Goal: Information Seeking & Learning: Learn about a topic

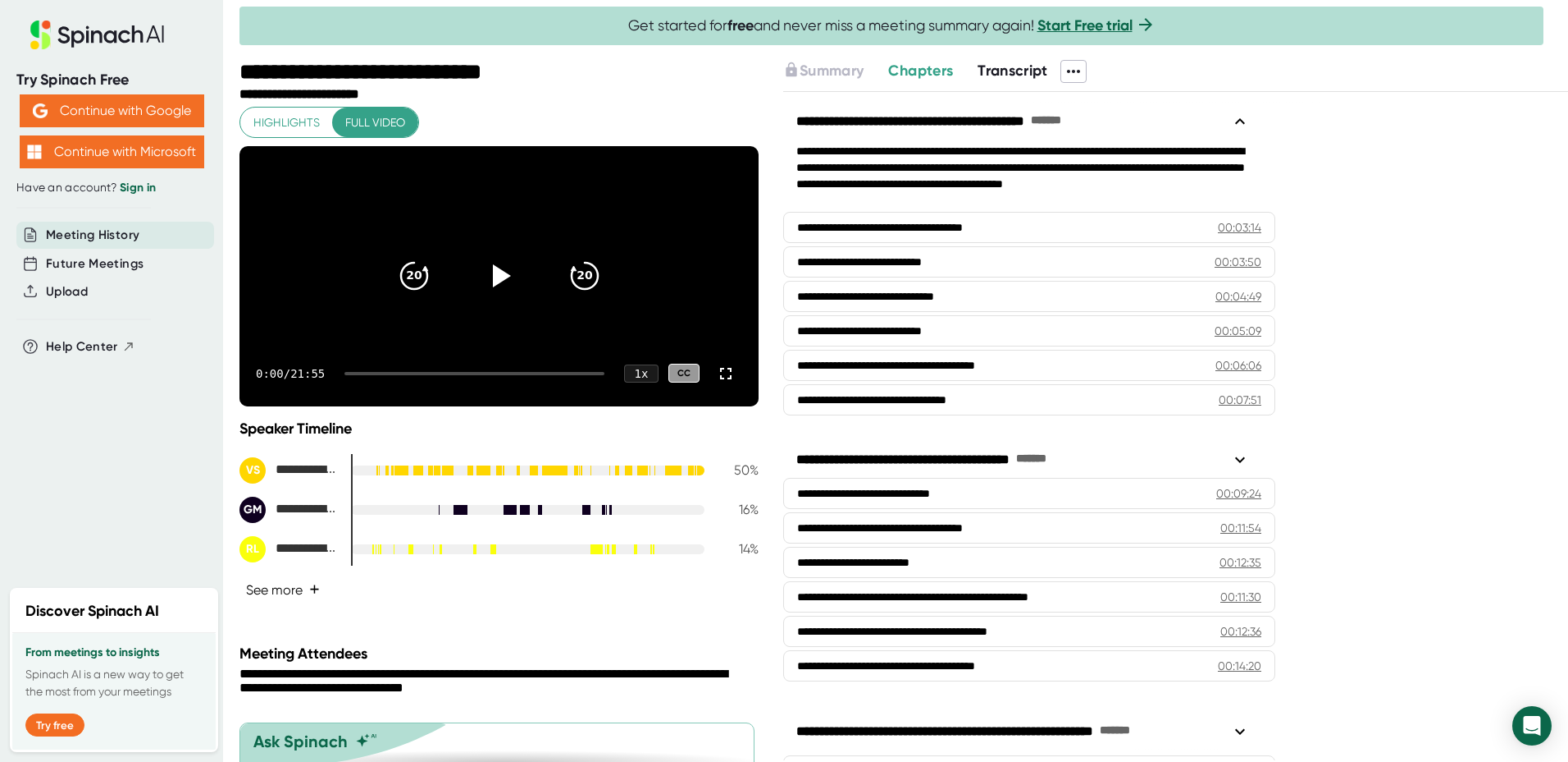
click at [318, 596] on span "+" at bounding box center [314, 589] width 11 height 13
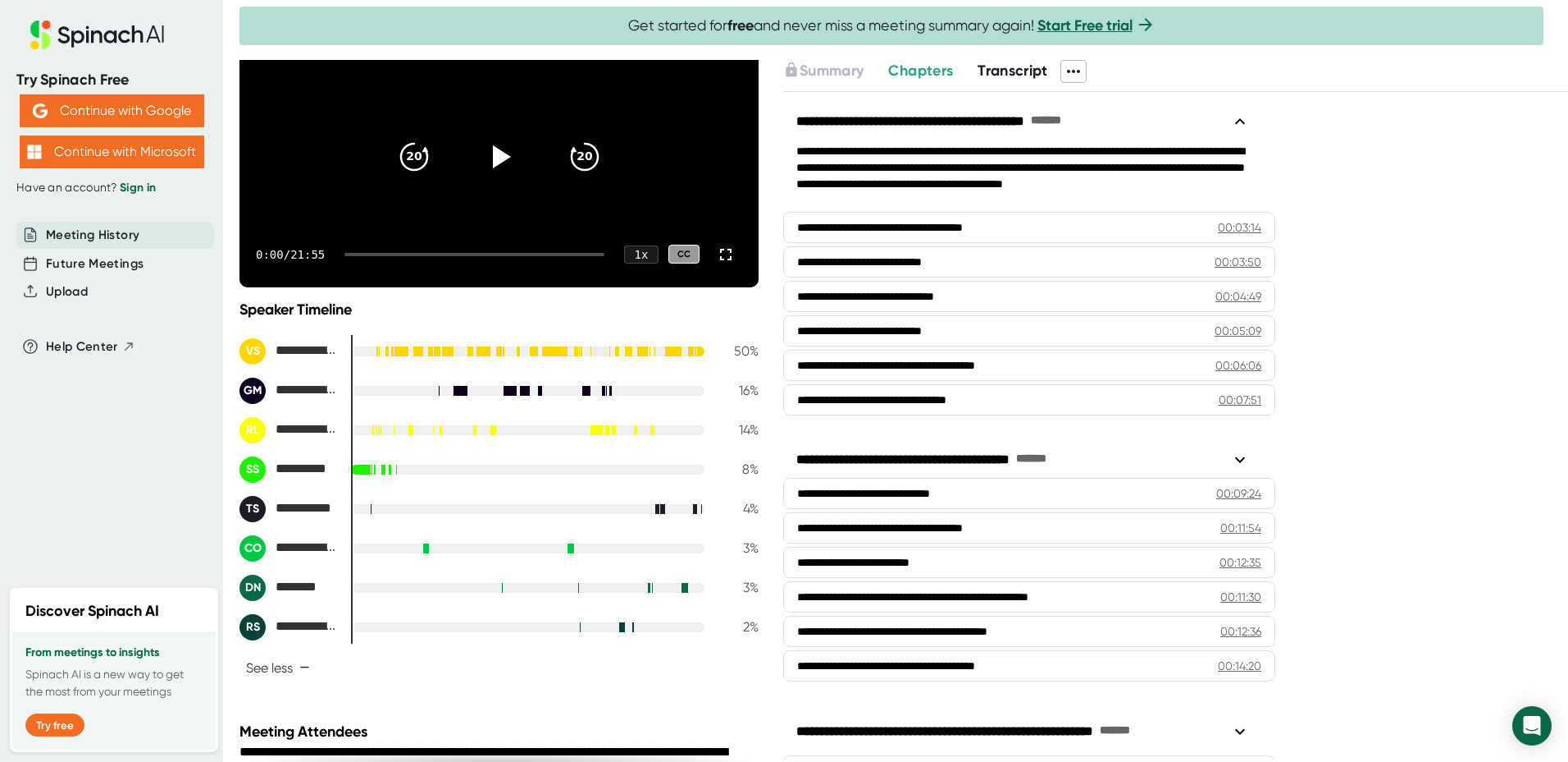
scroll to position [164, 0]
